Goal: Information Seeking & Learning: Learn about a topic

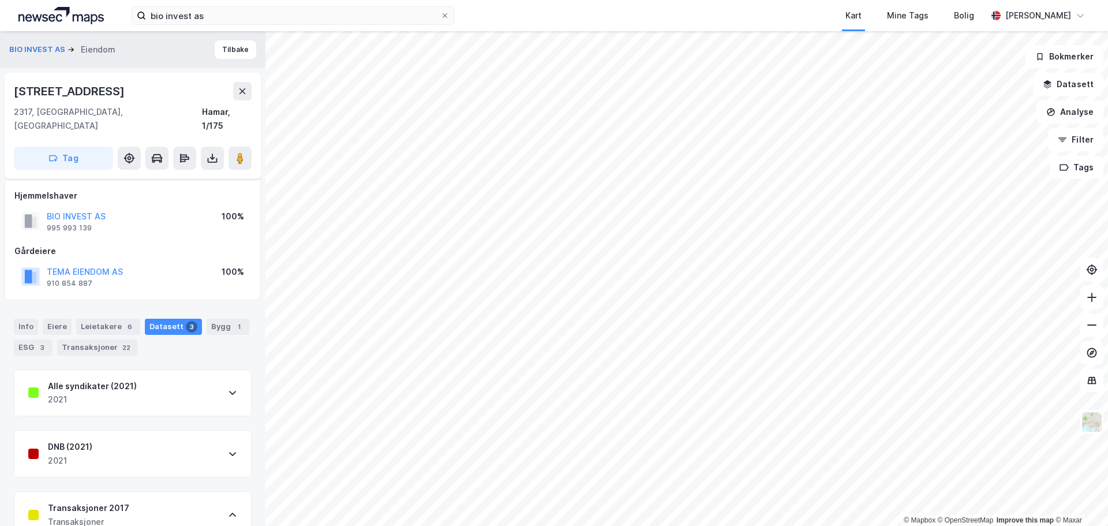
scroll to position [144, 0]
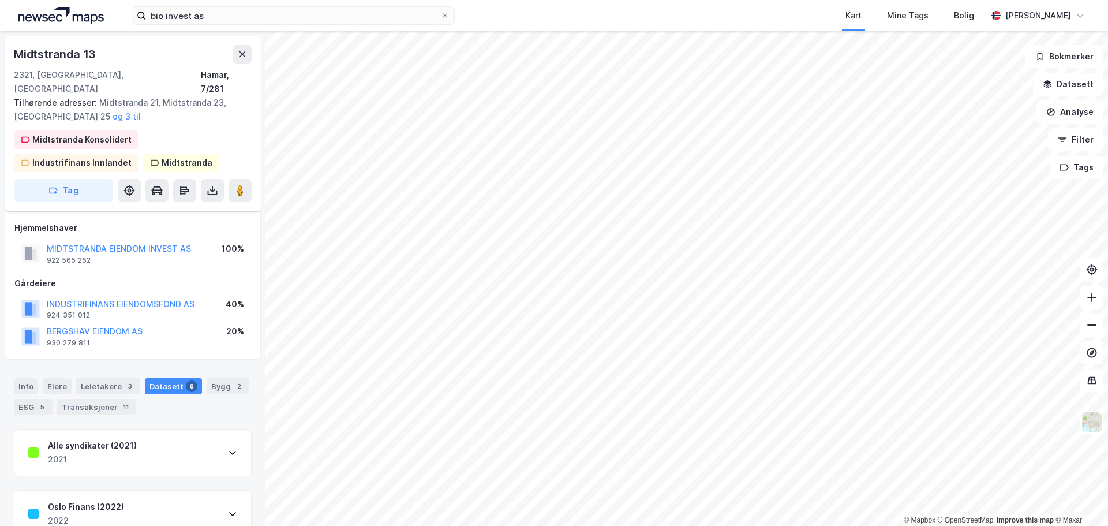
scroll to position [144, 0]
